Goal: Entertainment & Leisure: Consume media (video, audio)

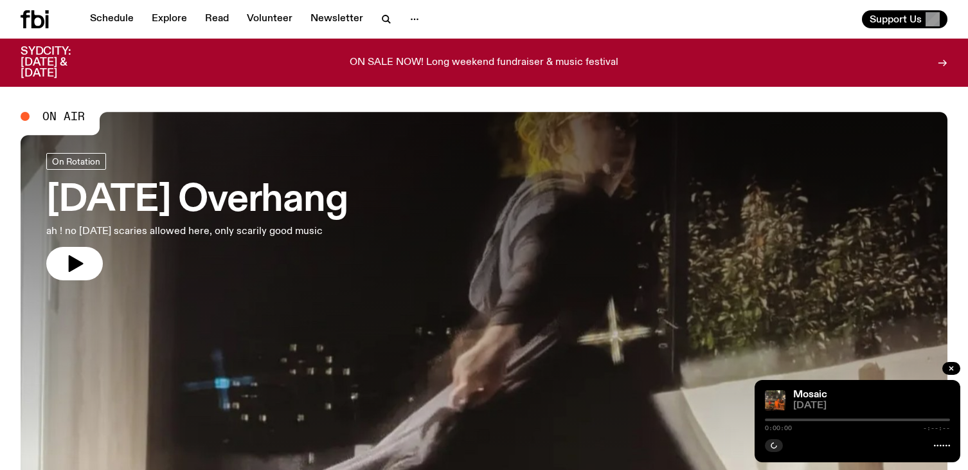
scroll to position [34, 0]
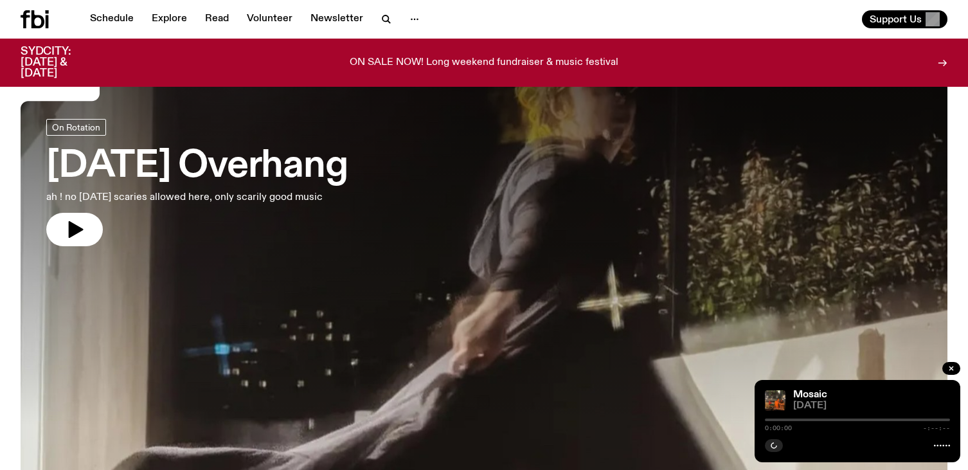
click at [313, 206] on link "[DATE] Overhang ah ! no [DATE] scaries allowed here, only scarily good music" at bounding box center [196, 182] width 301 height 127
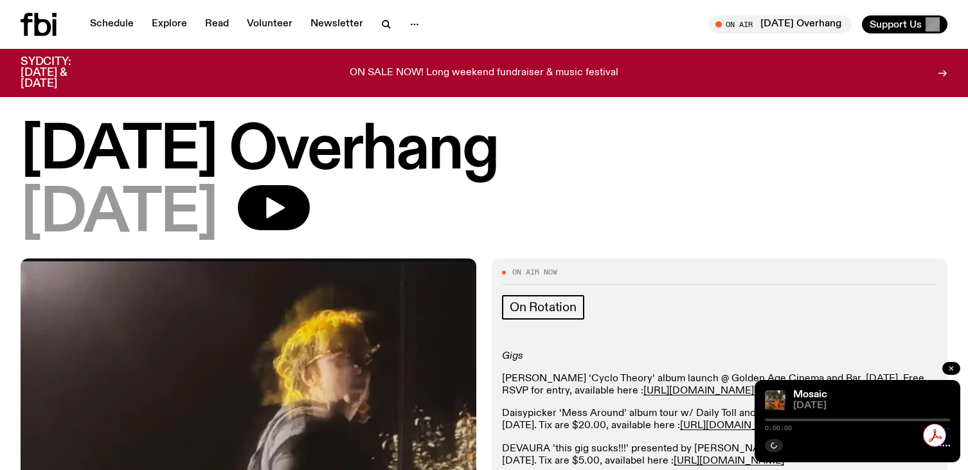
click at [954, 366] on icon "button" at bounding box center [952, 369] width 8 height 8
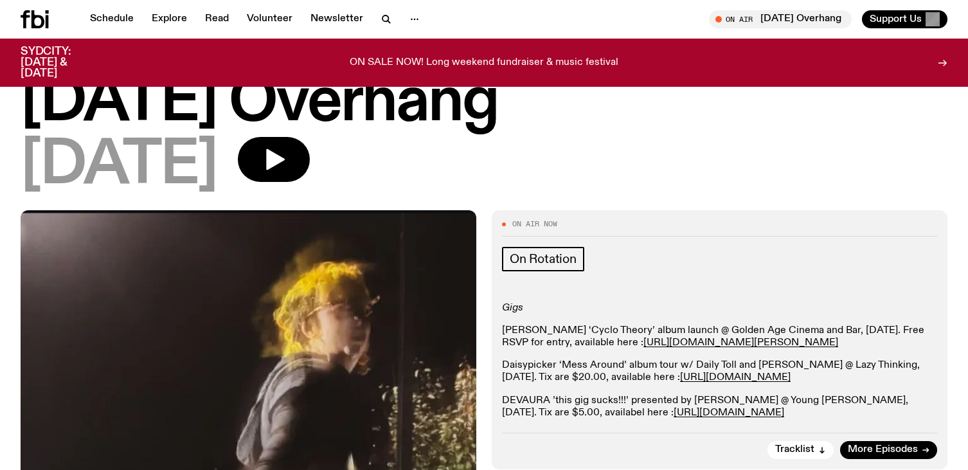
scroll to position [37, 0]
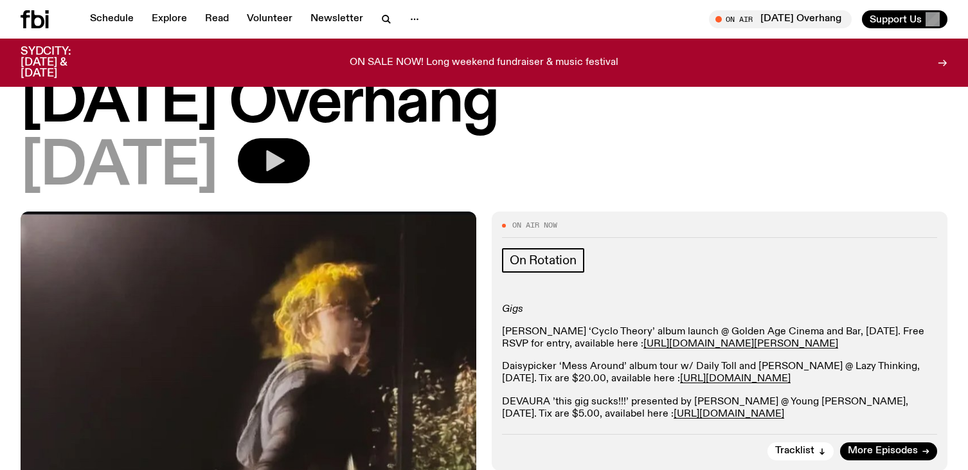
click at [287, 169] on icon "button" at bounding box center [274, 161] width 26 height 26
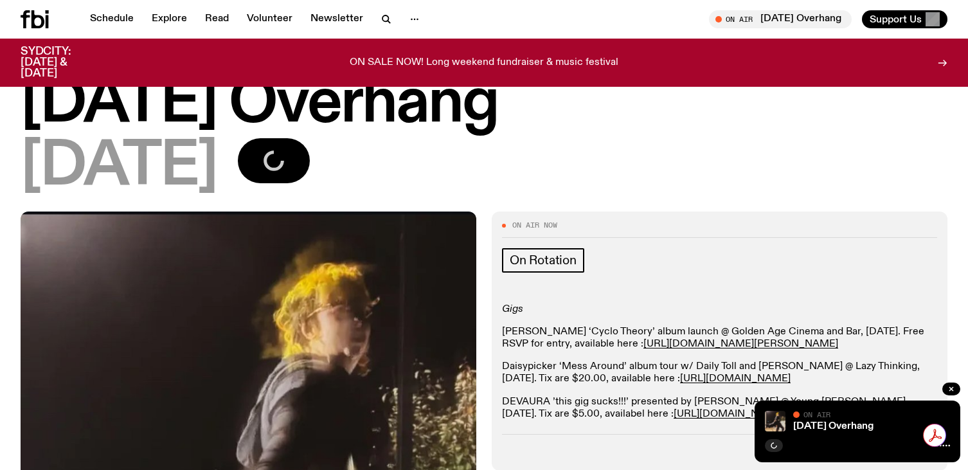
drag, startPoint x: 758, startPoint y: 404, endPoint x: 619, endPoint y: 309, distance: 167.9
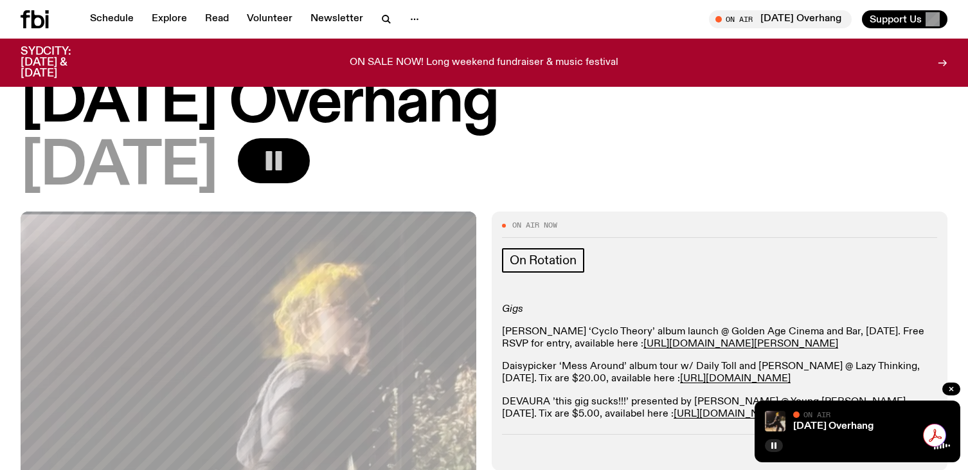
click at [835, 453] on div "[DATE] Overhang On Air On Air" at bounding box center [858, 432] width 206 height 62
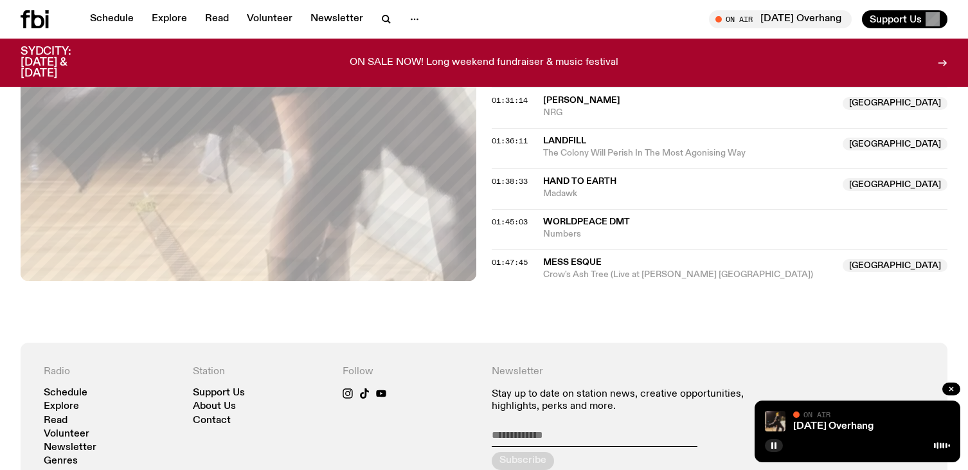
scroll to position [1162, 0]
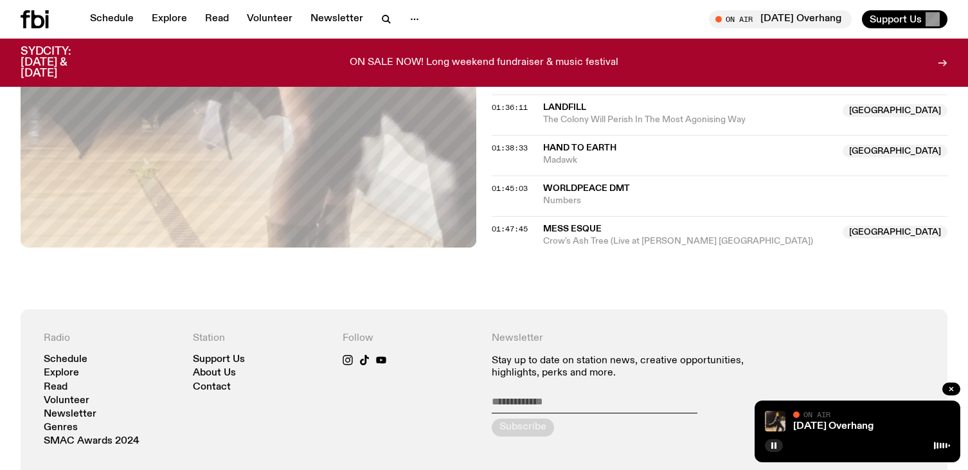
click at [615, 235] on span "Mess Esque" at bounding box center [689, 229] width 292 height 12
click at [941, 449] on icon at bounding box center [942, 446] width 16 height 10
click at [948, 391] on icon "button" at bounding box center [952, 389] width 8 height 8
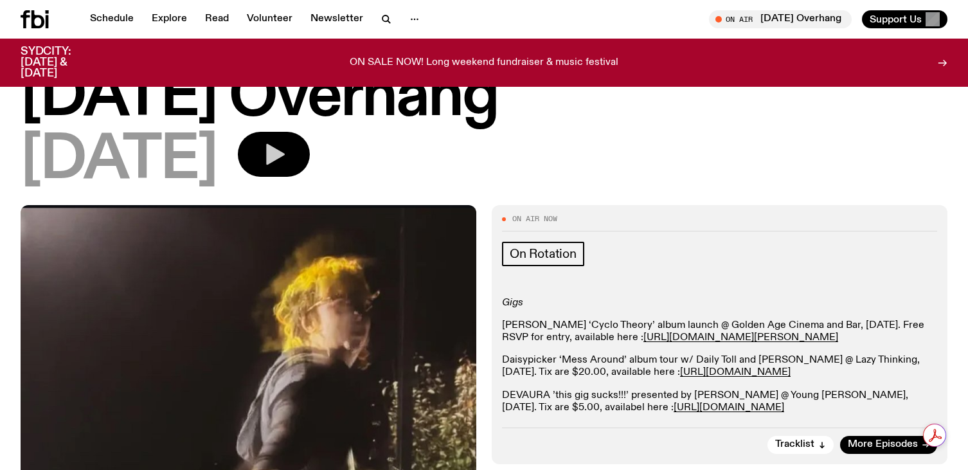
scroll to position [69, 0]
